Goal: Information Seeking & Learning: Learn about a topic

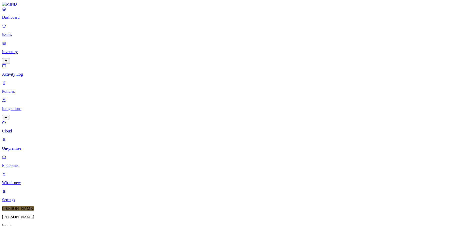
click at [148, 31] on div "Online" at bounding box center [148, 35] width 0 height 9
click at [148, 30] on div "Online" at bounding box center [148, 34] width 0 height 9
click at [148, 44] on div "Offline" at bounding box center [148, 48] width 0 height 9
click at [148, 31] on div "Online" at bounding box center [148, 35] width 0 height 9
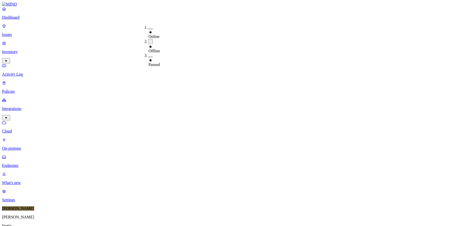
scroll to position [15, 0]
click at [27, 89] on p "Policies" at bounding box center [235, 91] width 467 height 5
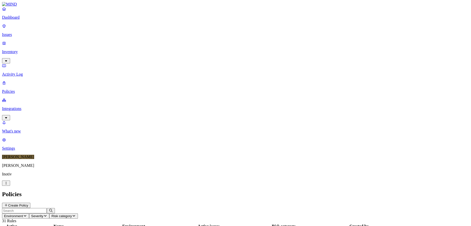
scroll to position [126, 0]
click at [24, 32] on p "Issues" at bounding box center [235, 34] width 467 height 5
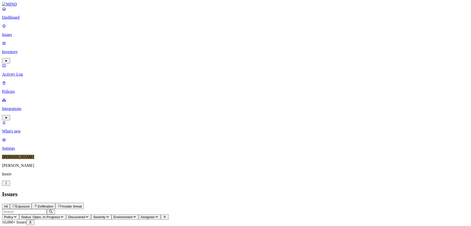
click at [60, 215] on span "Status: Open, In Progress" at bounding box center [40, 217] width 39 height 4
click at [176, 191] on h2 "Issues" at bounding box center [235, 194] width 467 height 7
click at [20, 89] on p "Policies" at bounding box center [235, 91] width 467 height 5
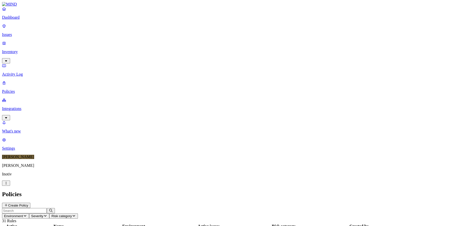
scroll to position [126, 0]
click at [29, 213] on button "Environment" at bounding box center [15, 215] width 27 height 5
click at [72, 214] on span "Risk category" at bounding box center [61, 216] width 20 height 4
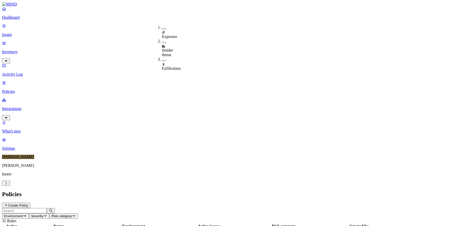
click at [43, 214] on span "Severity" at bounding box center [37, 216] width 12 height 4
click at [26, 215] on icon "button" at bounding box center [25, 216] width 3 height 2
click at [122, 48] on span "Endpoint" at bounding box center [119, 50] width 15 height 4
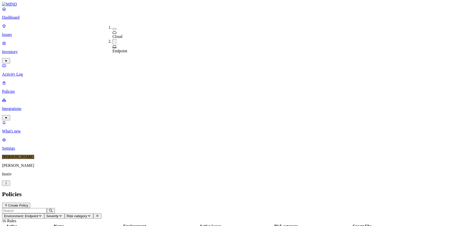
click at [38, 214] on span "Environment: Endpoint" at bounding box center [21, 216] width 34 height 4
click at [122, 34] on span "Cloud" at bounding box center [117, 36] width 10 height 4
click at [119, 50] on span "Endpoint" at bounding box center [119, 52] width 15 height 4
click at [22, 151] on p "Settings" at bounding box center [235, 148] width 467 height 5
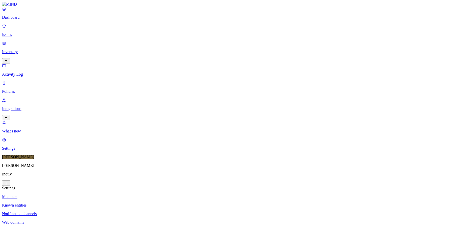
click at [36, 106] on p "Integrations" at bounding box center [235, 108] width 467 height 5
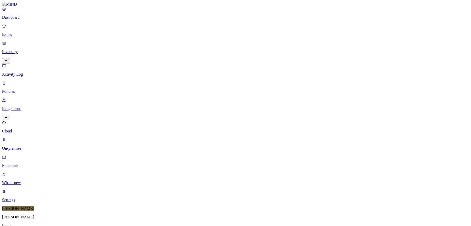
click at [33, 146] on p "On-premise" at bounding box center [235, 148] width 467 height 5
click at [31, 163] on p "Endpoints" at bounding box center [235, 165] width 467 height 5
click at [16, 32] on p "Issues" at bounding box center [235, 34] width 467 height 5
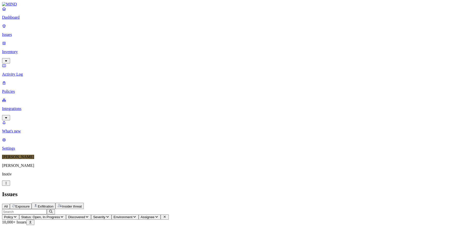
click at [22, 89] on p "Policies" at bounding box center [235, 91] width 467 height 5
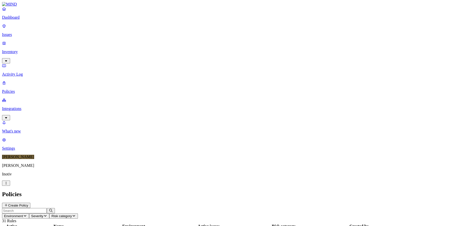
click at [22, 50] on p "Inventory" at bounding box center [235, 52] width 467 height 5
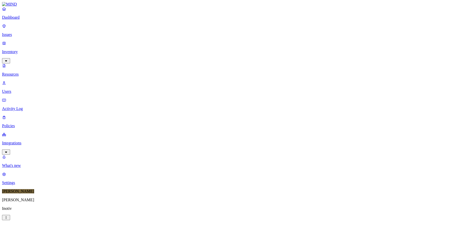
click at [27, 89] on p "Users" at bounding box center [235, 91] width 467 height 5
click at [26, 72] on p "Resources" at bounding box center [235, 74] width 467 height 5
click at [25, 89] on p "Users" at bounding box center [235, 91] width 467 height 5
click at [22, 124] on p "Policies" at bounding box center [235, 126] width 467 height 5
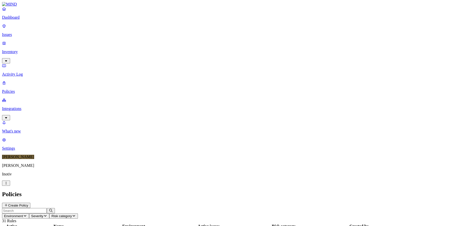
scroll to position [126, 0]
click at [200, 191] on h2 "Policies" at bounding box center [235, 194] width 467 height 7
click at [202, 191] on h2 "Policies" at bounding box center [235, 194] width 467 height 7
